Goal: Navigation & Orientation: Find specific page/section

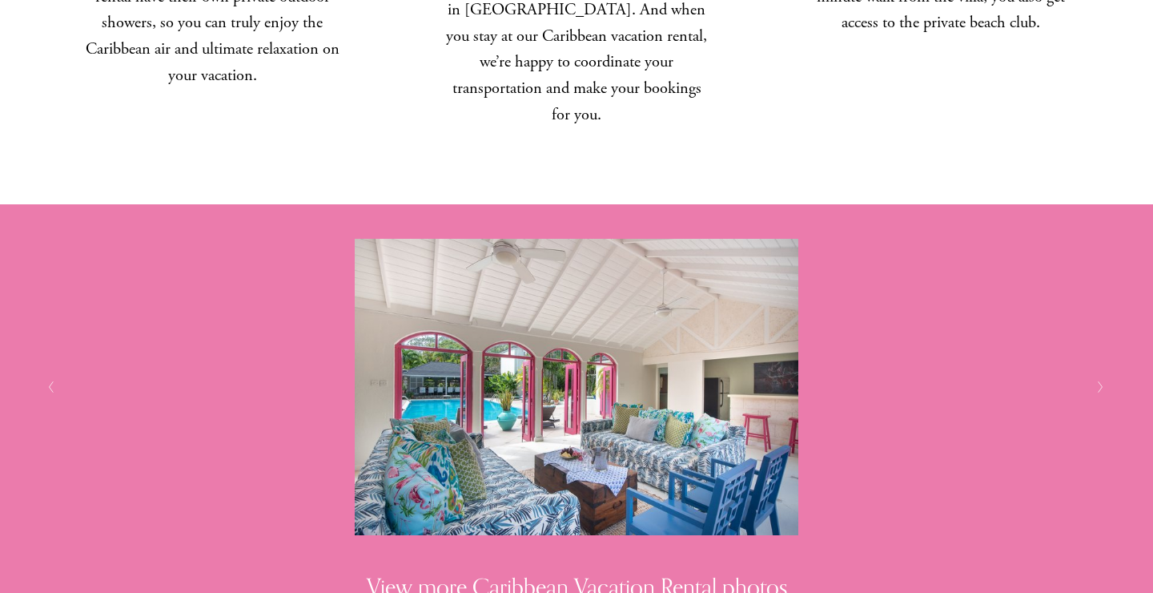
scroll to position [4246, 0]
click at [638, 572] on link "View more Caribbean Vacation Rental photos" at bounding box center [577, 586] width 421 height 28
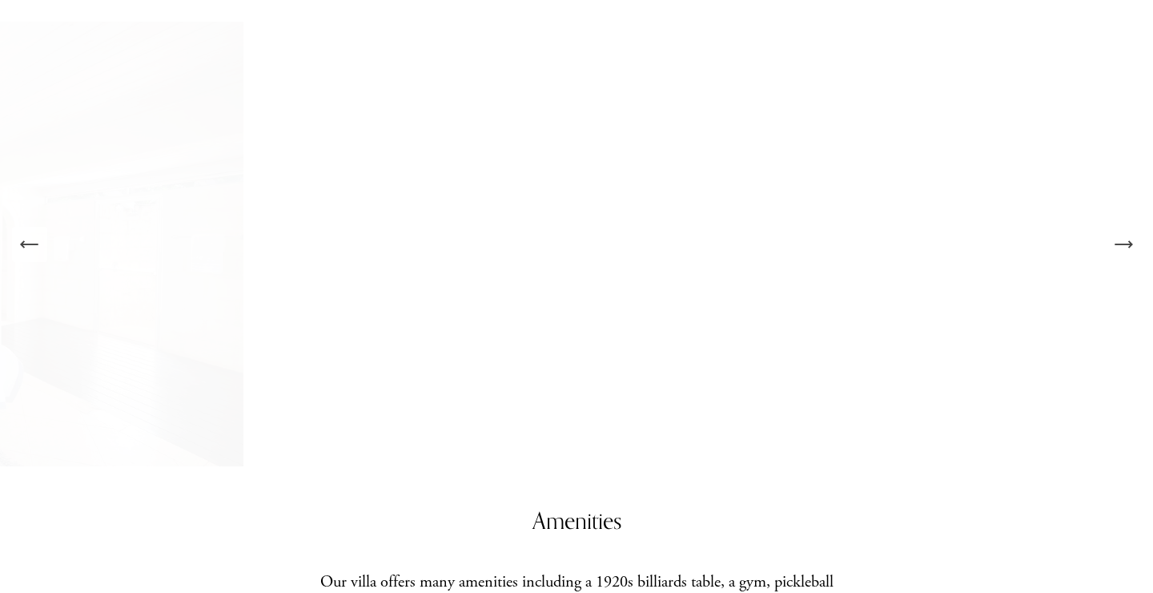
scroll to position [2002, 0]
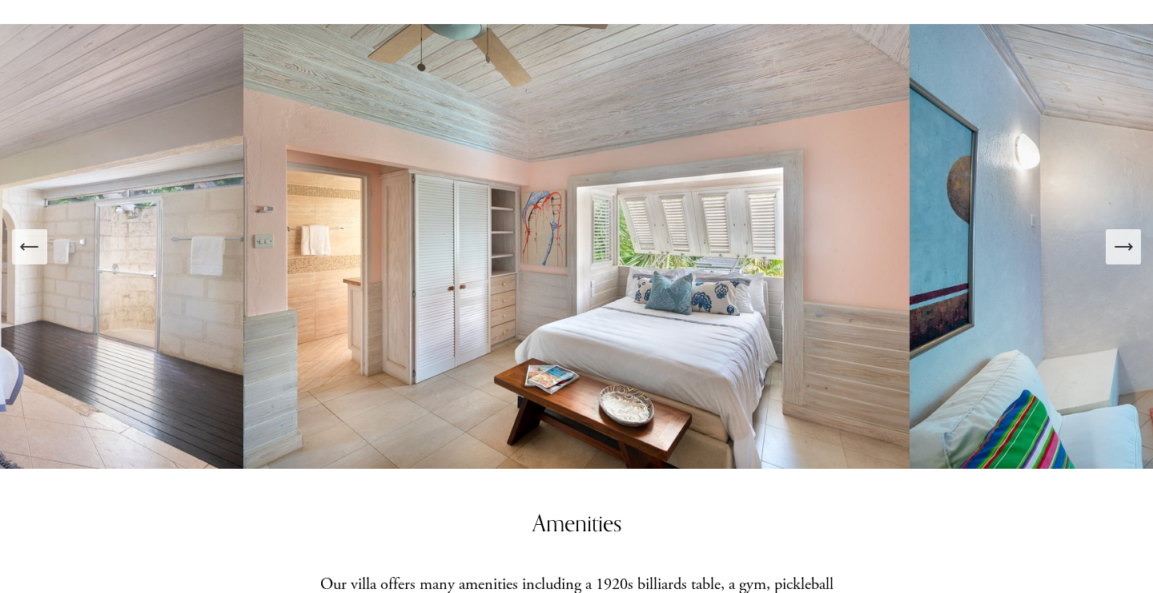
click at [1130, 236] on icon "Next Slide" at bounding box center [1124, 247] width 22 height 22
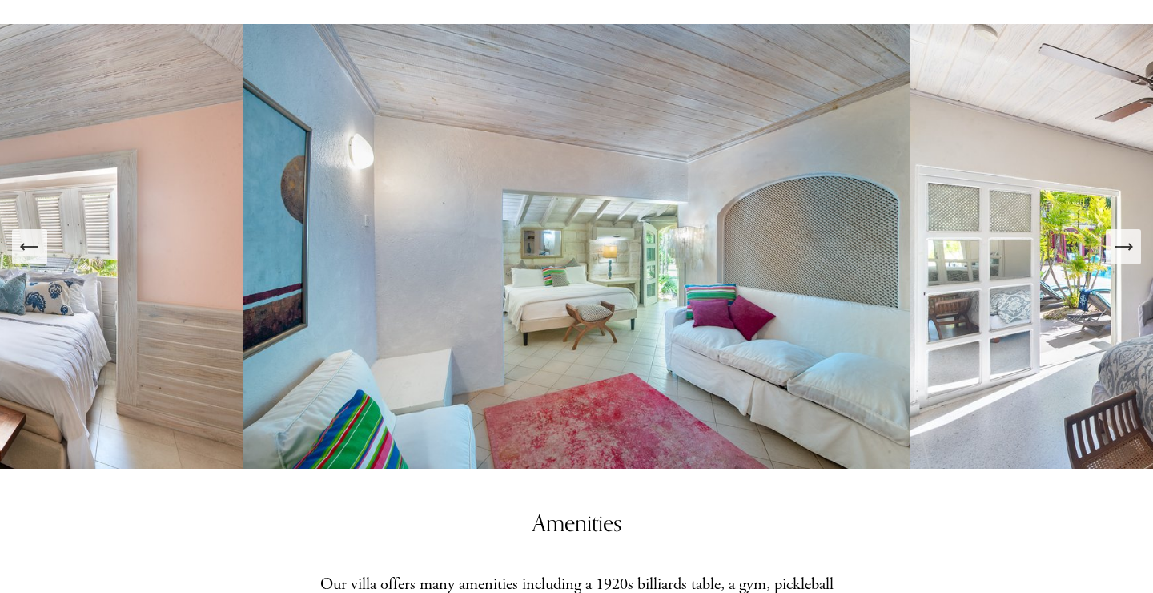
click at [1130, 236] on icon "Next Slide" at bounding box center [1124, 247] width 22 height 22
